Goal: Task Accomplishment & Management: Use online tool/utility

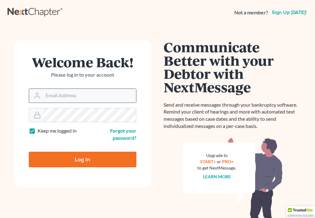
click at [66, 95] on input "Email Address" at bounding box center [89, 96] width 93 height 14
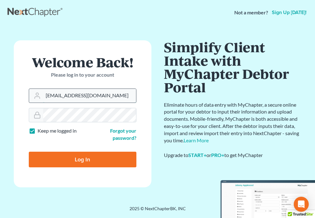
type input "[EMAIL_ADDRESS][DOMAIN_NAME]"
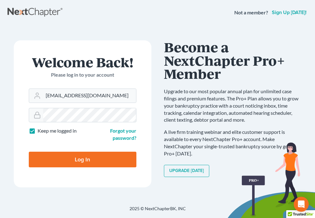
click at [71, 156] on input "Log In" at bounding box center [82, 159] width 107 height 16
type input "Thinking..."
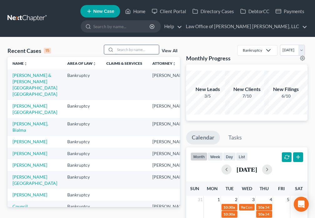
click at [129, 49] on input "search" at bounding box center [137, 49] width 44 height 9
type input "[PERSON_NAME]"
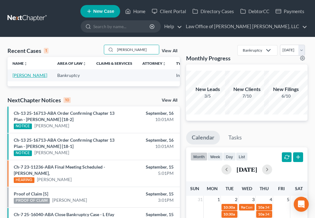
click at [17, 78] on link "[PERSON_NAME]" at bounding box center [29, 74] width 35 height 5
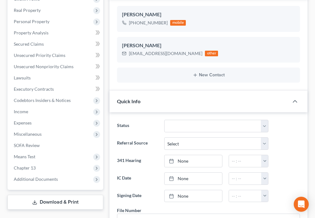
scroll to position [131, 0]
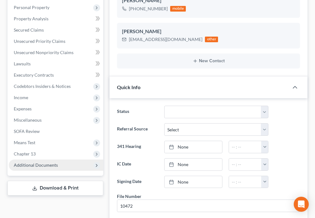
click at [37, 164] on span "Additional Documents" at bounding box center [36, 164] width 44 height 5
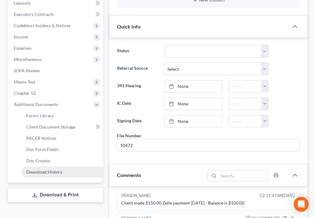
scroll to position [204, 0]
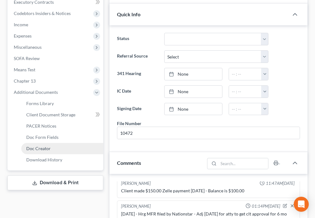
click at [34, 150] on span "Doc Creator" at bounding box center [38, 148] width 24 height 5
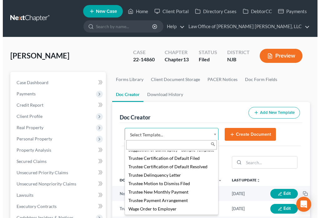
scroll to position [921, 0]
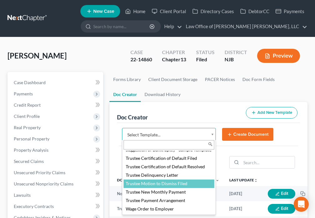
select select "89031"
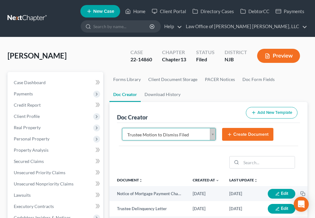
click at [250, 136] on button "Create Document" at bounding box center [247, 134] width 51 height 13
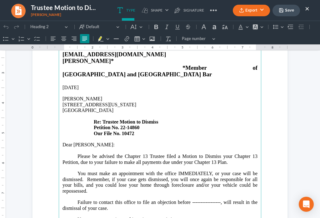
scroll to position [131, 0]
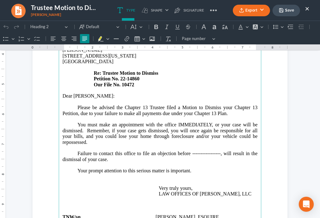
click at [218, 151] on p "Failure to contact this office to file an objection before -----------------, w…" at bounding box center [159, 159] width 195 height 17
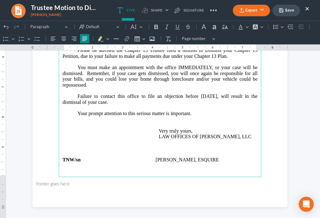
scroll to position [192, 0]
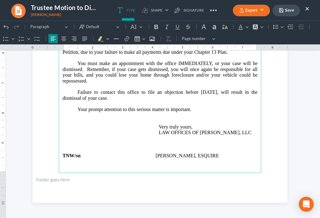
click at [87, 156] on main "LAW OFFICES OF [PERSON_NAME] [PERSON_NAME], LLC [STREET_ADDRESS][US_STATE] Tele…" at bounding box center [160, 38] width 202 height 270
click at [290, 12] on button "Save" at bounding box center [285, 11] width 27 height 12
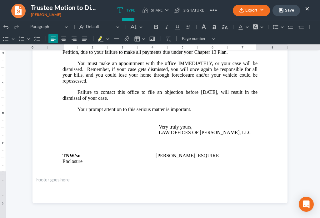
click at [244, 13] on button "Export" at bounding box center [251, 11] width 37 height 12
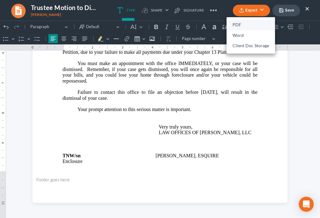
click at [239, 24] on link "PDF" at bounding box center [250, 25] width 48 height 11
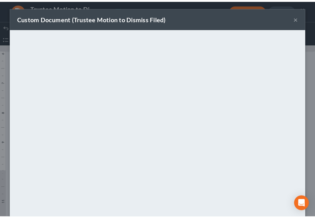
scroll to position [44, 0]
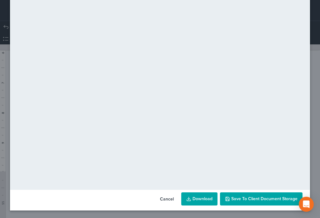
click at [257, 202] on button "Save to Client Document Storage" at bounding box center [261, 198] width 82 height 13
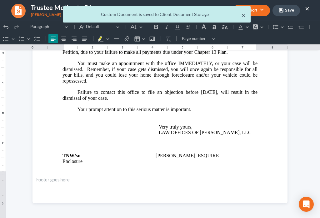
click at [244, 15] on button "×" at bounding box center [243, 14] width 4 height 7
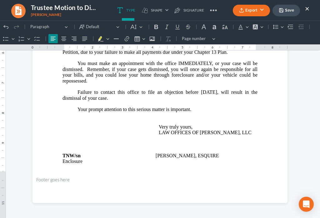
click at [307, 9] on button "×" at bounding box center [307, 8] width 4 height 7
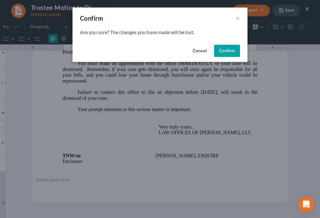
click at [221, 52] on button "Confirm" at bounding box center [227, 51] width 26 height 12
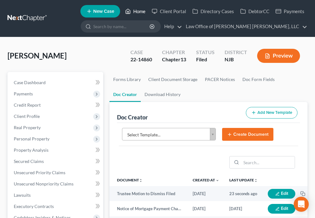
click at [134, 12] on link "Home" at bounding box center [135, 11] width 27 height 11
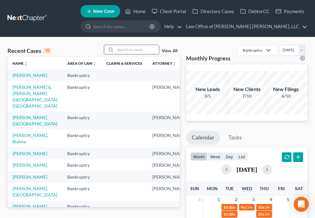
click at [125, 50] on input "search" at bounding box center [137, 49] width 44 height 9
type input "[PERSON_NAME]"
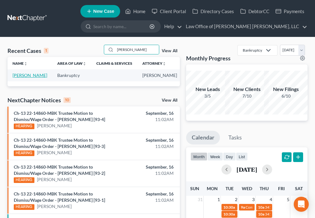
click at [16, 78] on link "[PERSON_NAME]" at bounding box center [29, 74] width 35 height 5
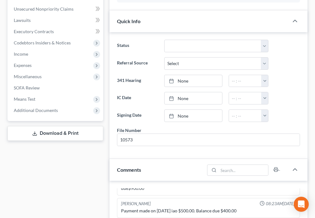
scroll to position [175, 0]
click at [54, 111] on span "Additional Documents" at bounding box center [36, 109] width 44 height 5
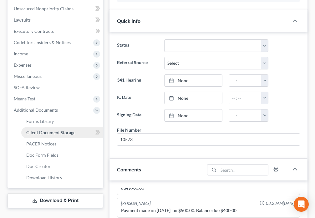
click at [52, 133] on span "Client Document Storage" at bounding box center [50, 132] width 49 height 5
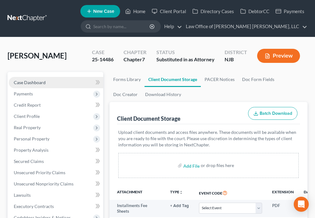
click at [48, 87] on link "Case Dashboard" at bounding box center [56, 82] width 94 height 11
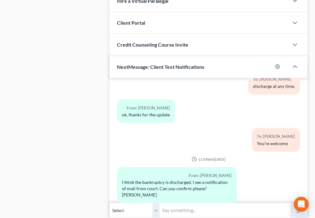
scroll to position [561, 0]
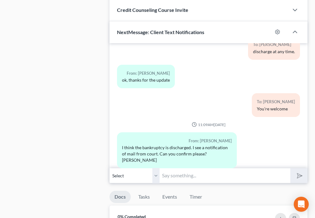
click at [192, 177] on input "text" at bounding box center [224, 175] width 130 height 15
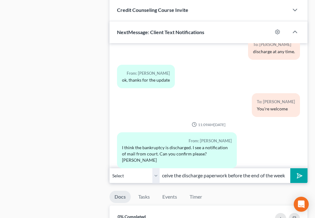
scroll to position [0, 76]
click at [179, 177] on input "Good Morning, yes. You should receive the discharge paperwork before the end of…" at bounding box center [224, 175] width 130 height 15
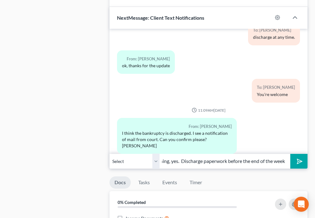
scroll to position [0, 27]
click at [227, 159] on input "Good Morning, yes. Discharge paperwork before the end of the week" at bounding box center [224, 160] width 130 height 15
type input "Good Morning, yes. Discharge paperwork was mailed to you. It should be received…"
click at [302, 164] on button "submit" at bounding box center [298, 161] width 17 height 15
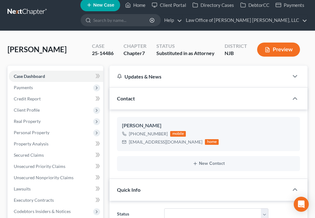
scroll to position [0, 0]
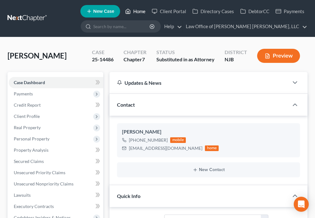
click at [135, 11] on link "Home" at bounding box center [135, 11] width 27 height 11
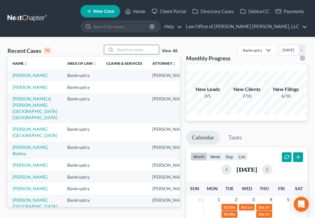
click at [121, 52] on input "search" at bounding box center [137, 49] width 44 height 9
type input "[PERSON_NAME]"
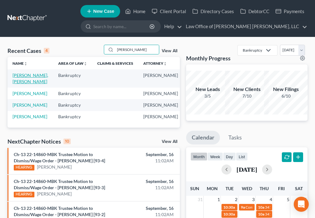
click at [15, 77] on link "[PERSON_NAME], [PERSON_NAME]" at bounding box center [30, 78] width 36 height 12
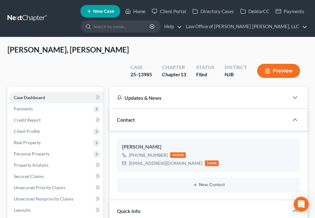
scroll to position [726, 0]
click at [132, 13] on link "Home" at bounding box center [135, 11] width 27 height 11
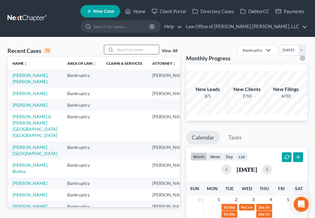
click at [124, 51] on input "search" at bounding box center [137, 49] width 44 height 9
type input "[PERSON_NAME]"
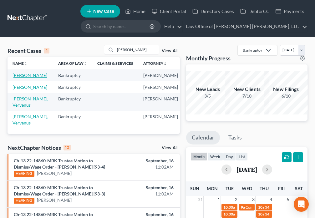
click at [18, 78] on link "[PERSON_NAME]" at bounding box center [29, 74] width 35 height 5
select select "6"
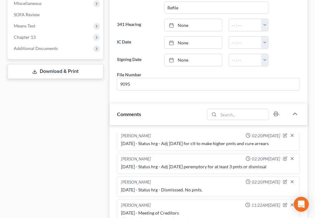
scroll to position [558, 0]
